Goal: Ask a question

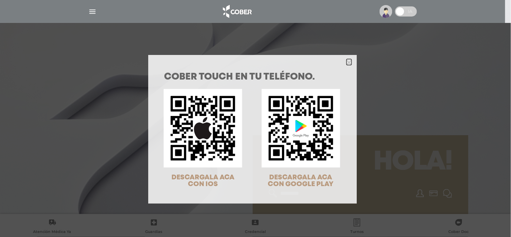
click at [347, 62] on polygon "Close" at bounding box center [349, 62] width 5 height 5
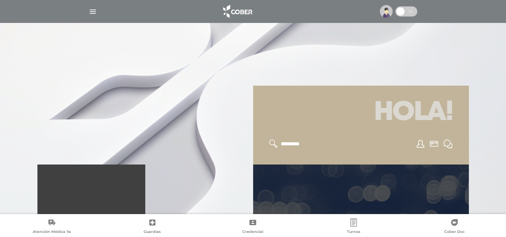
scroll to position [37, 0]
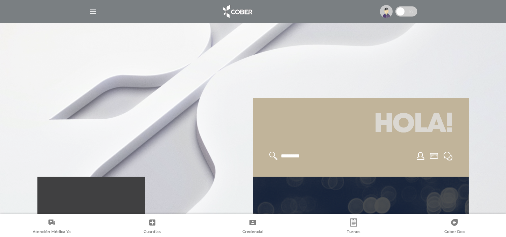
click at [286, 153] on input "text" at bounding box center [307, 156] width 55 height 9
type input "**********"
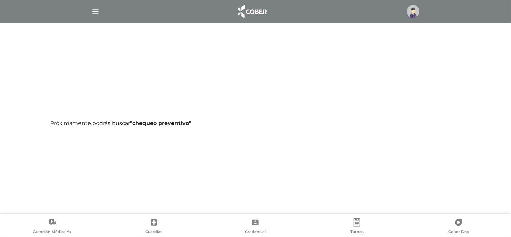
click at [413, 12] on img at bounding box center [413, 11] width 13 height 13
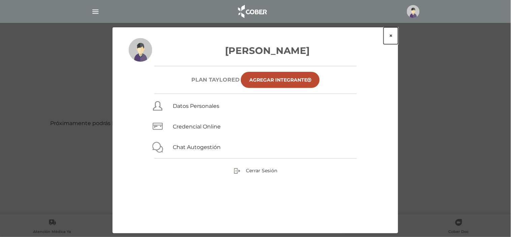
click at [390, 36] on button "×" at bounding box center [391, 35] width 14 height 17
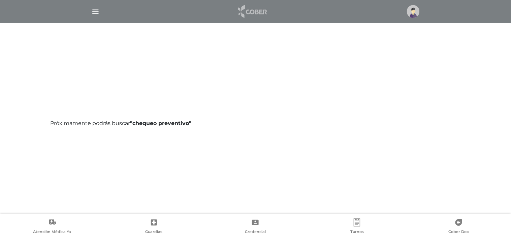
click at [248, 9] on img at bounding box center [252, 11] width 35 height 16
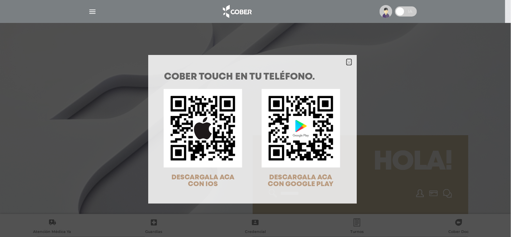
click at [347, 61] on icon "Close" at bounding box center [349, 62] width 5 height 5
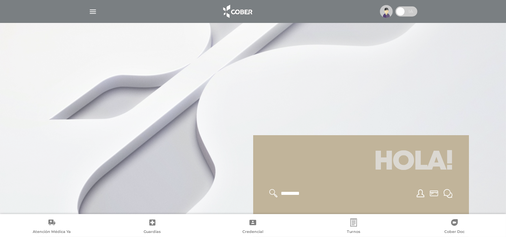
click at [415, 13] on span at bounding box center [406, 11] width 22 height 10
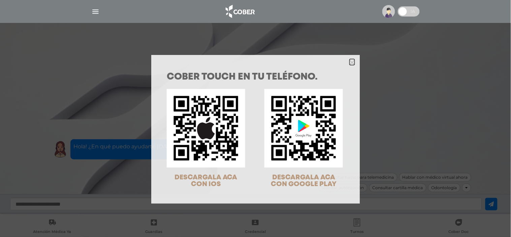
click at [351, 62] on icon "Close" at bounding box center [352, 62] width 5 height 5
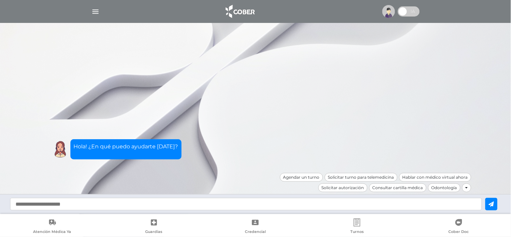
click at [126, 206] on input "text" at bounding box center [246, 204] width 472 height 12
type input "**********"
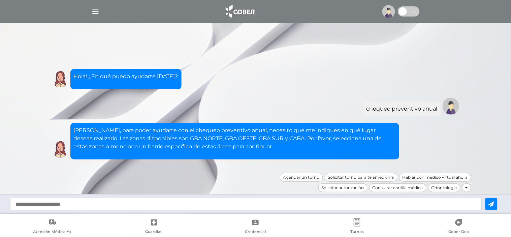
click at [126, 206] on input "text" at bounding box center [246, 204] width 472 height 12
type input "****"
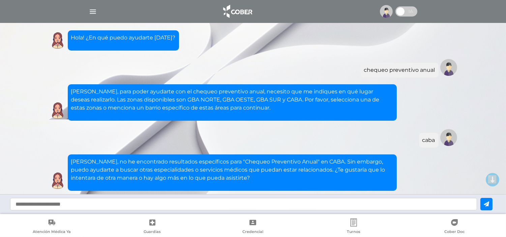
click at [386, 10] on img at bounding box center [386, 11] width 13 height 13
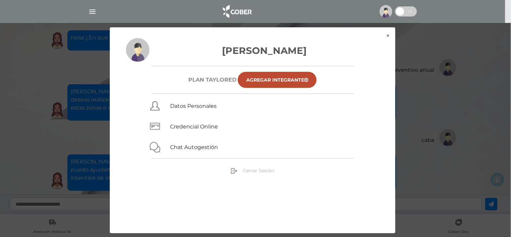
click at [242, 170] on link "Cerrar Sesión" at bounding box center [252, 170] width 43 height 6
